Goal: Communication & Community: Answer question/provide support

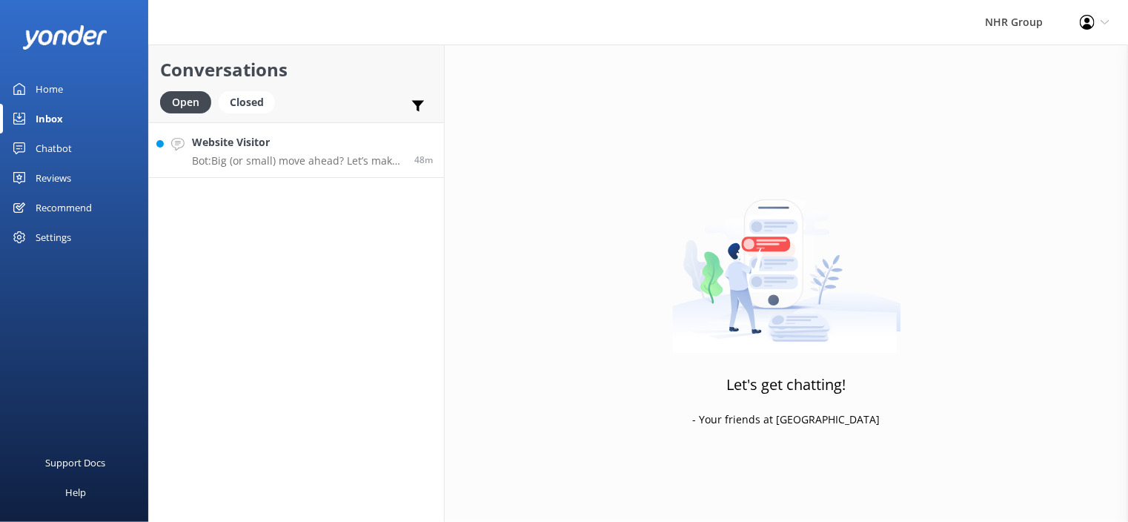
drag, startPoint x: 0, startPoint y: 0, endPoint x: 276, endPoint y: 147, distance: 313.3
click at [276, 147] on h4 "Website Visitor" at bounding box center [297, 142] width 211 height 16
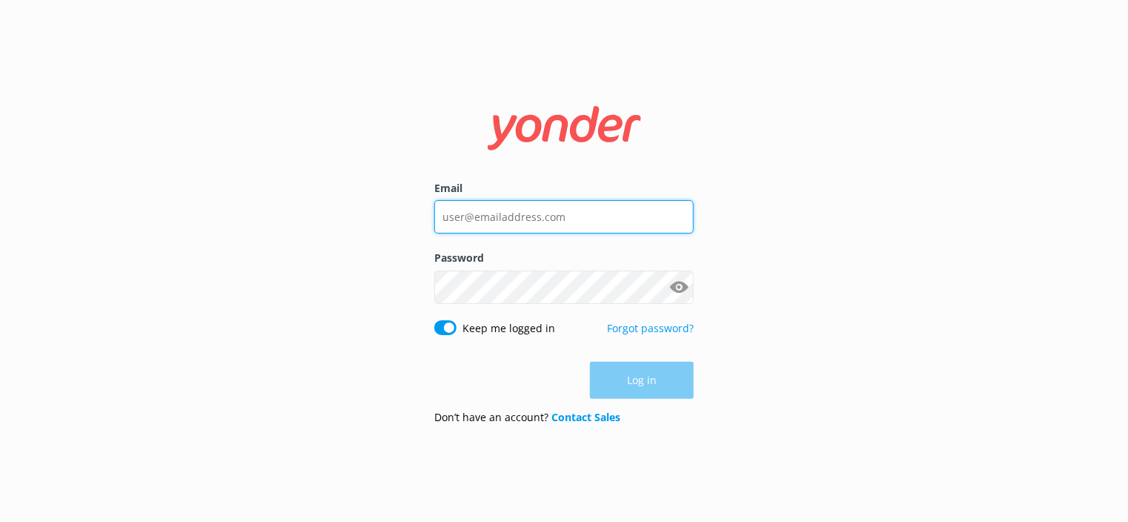
type input "[EMAIL_ADDRESS][DOMAIN_NAME]"
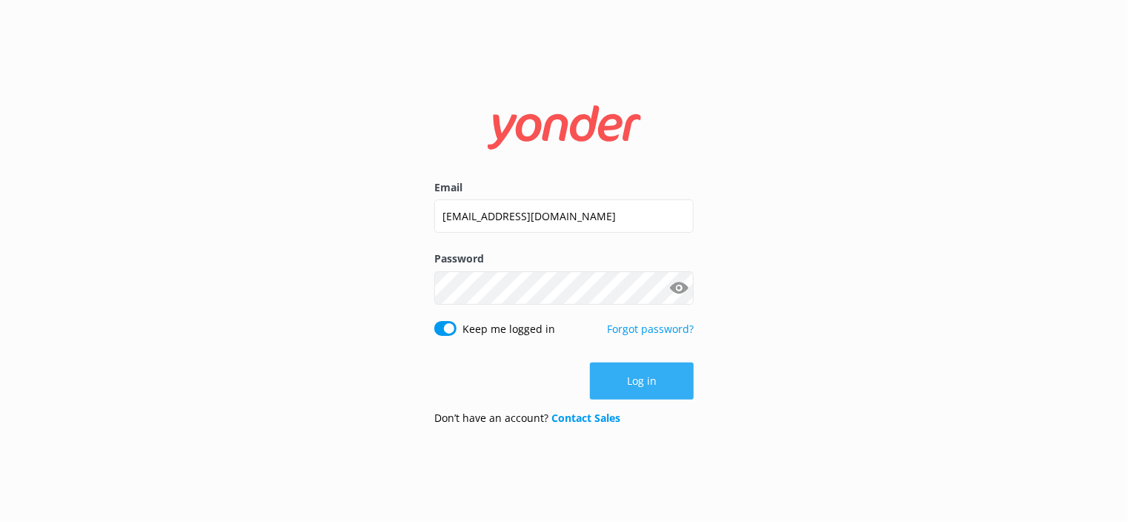
click at [645, 382] on button "Log in" at bounding box center [642, 380] width 104 height 37
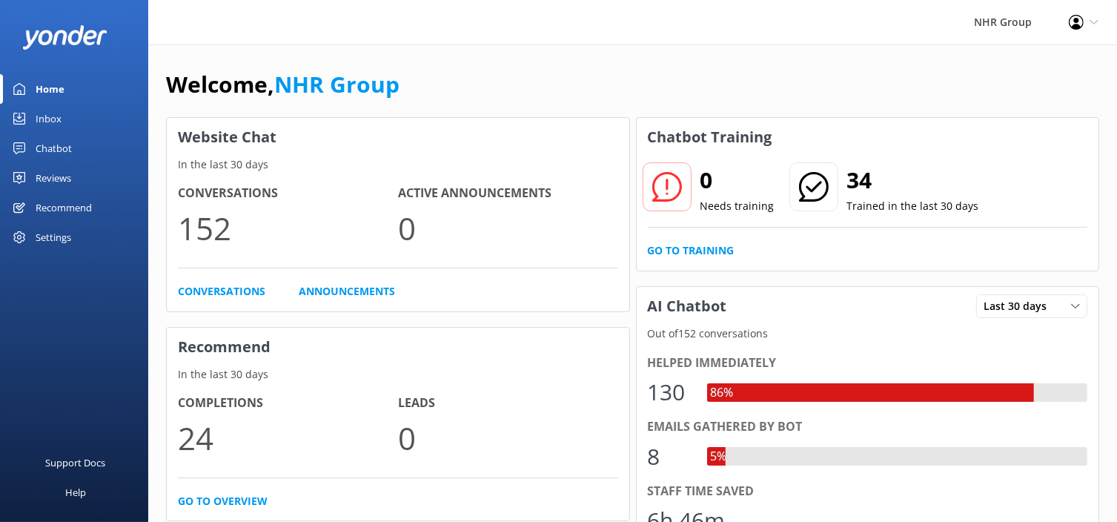
click at [40, 112] on div "Inbox" at bounding box center [49, 119] width 26 height 30
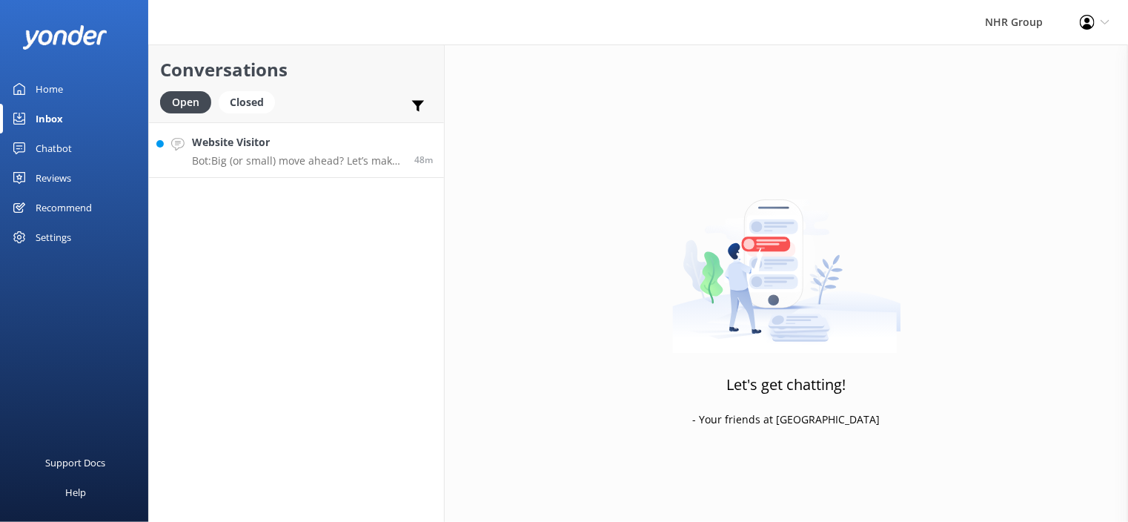
click at [285, 149] on h4 "Website Visitor" at bounding box center [297, 142] width 211 height 16
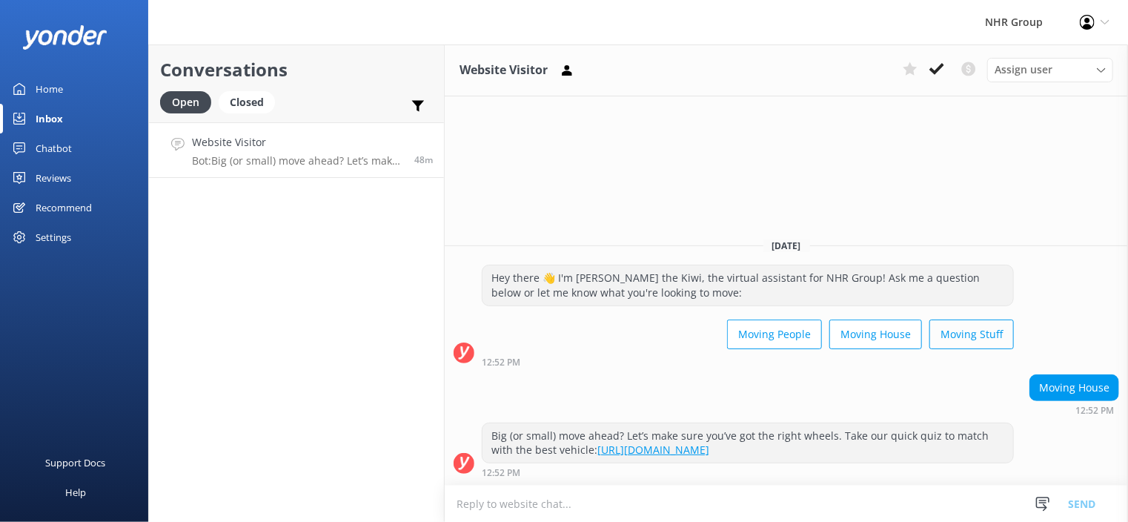
click at [1003, 334] on button "Moving Stuff" at bounding box center [971, 334] width 84 height 30
click at [1055, 388] on div "Moving House" at bounding box center [1074, 387] width 88 height 25
